Goal: Task Accomplishment & Management: Use online tool/utility

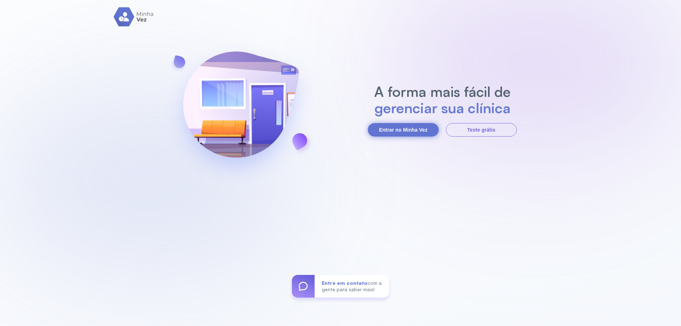
click at [380, 132] on button "Entrar no Minha Vez" at bounding box center [403, 129] width 71 height 13
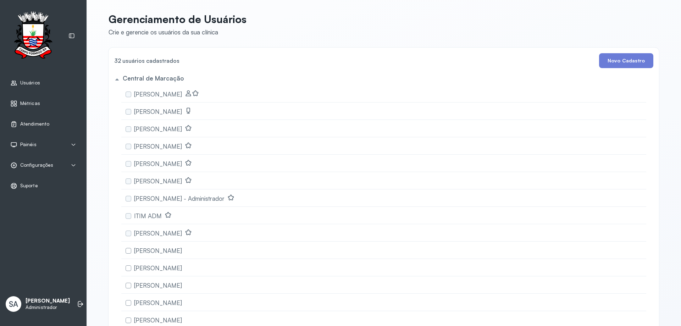
click at [38, 125] on span "Atendimento" at bounding box center [34, 124] width 29 height 6
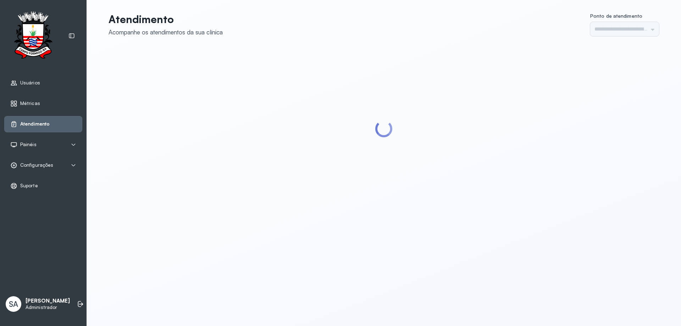
type input "******"
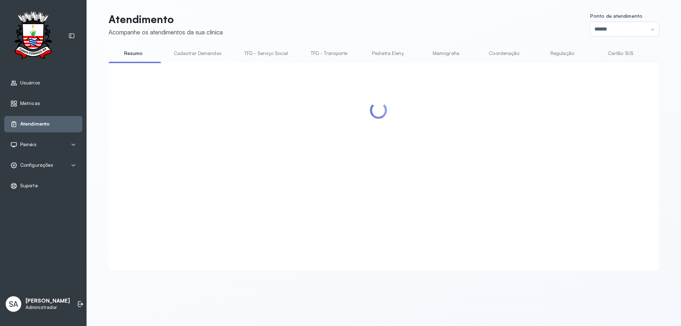
click at [497, 53] on link "Coordenação" at bounding box center [504, 54] width 50 height 12
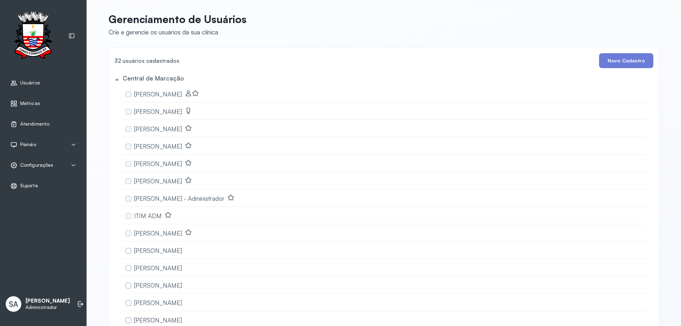
click at [39, 166] on span "Configurações" at bounding box center [36, 165] width 33 height 6
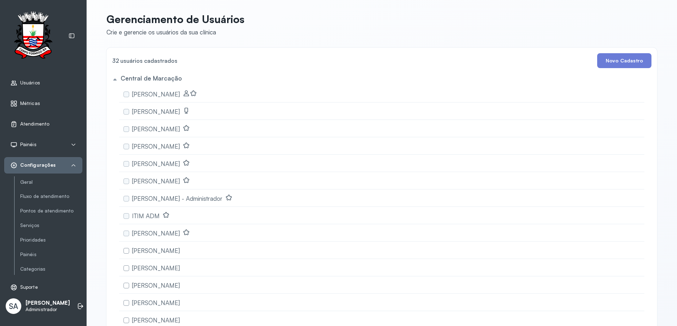
click at [40, 122] on span "Atendimento" at bounding box center [34, 124] width 29 height 6
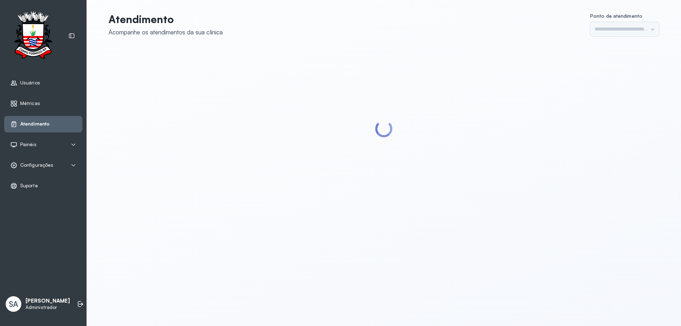
type input "******"
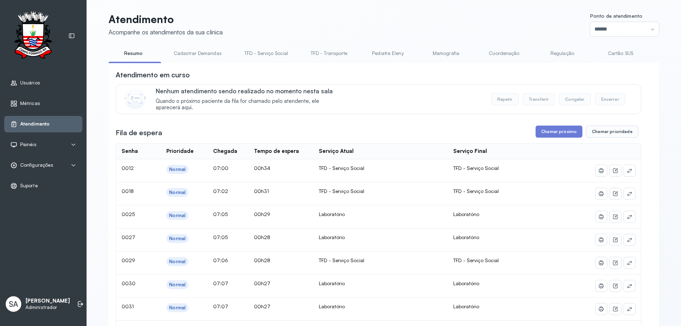
click at [500, 54] on link "Coordenação" at bounding box center [504, 54] width 50 height 12
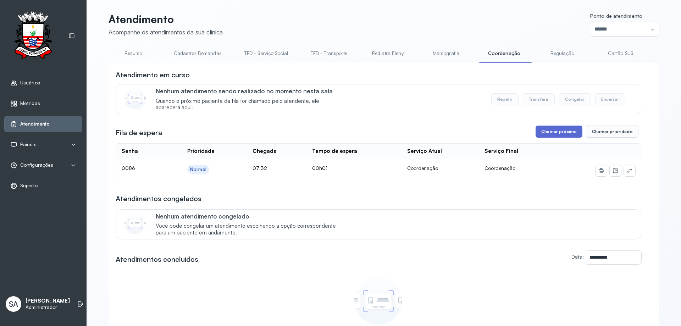
click at [552, 129] on button "Chamar próximo" at bounding box center [559, 132] width 47 height 12
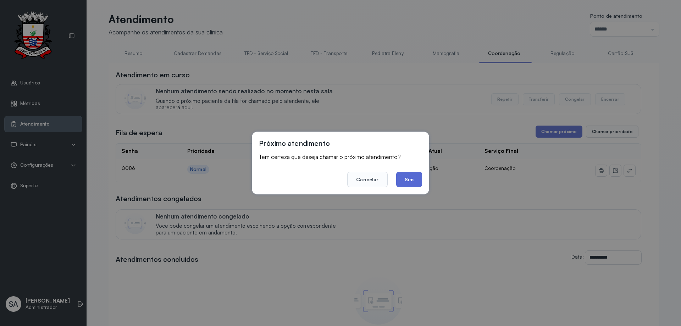
click at [408, 184] on button "Sim" at bounding box center [409, 180] width 26 height 16
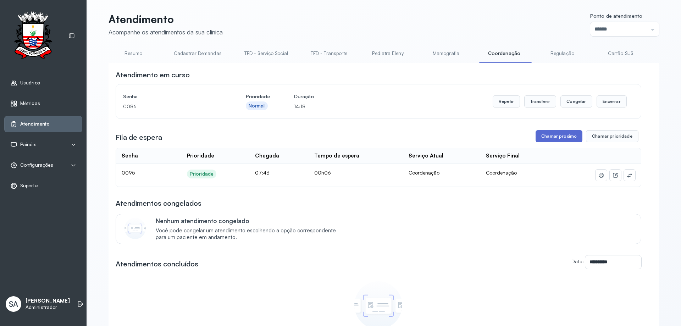
click at [541, 139] on button "Chamar próximo" at bounding box center [559, 136] width 47 height 12
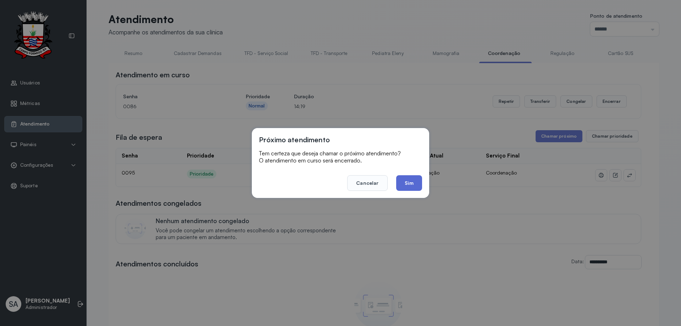
click at [407, 177] on button "Sim" at bounding box center [409, 183] width 26 height 16
